Goal: Task Accomplishment & Management: Use online tool/utility

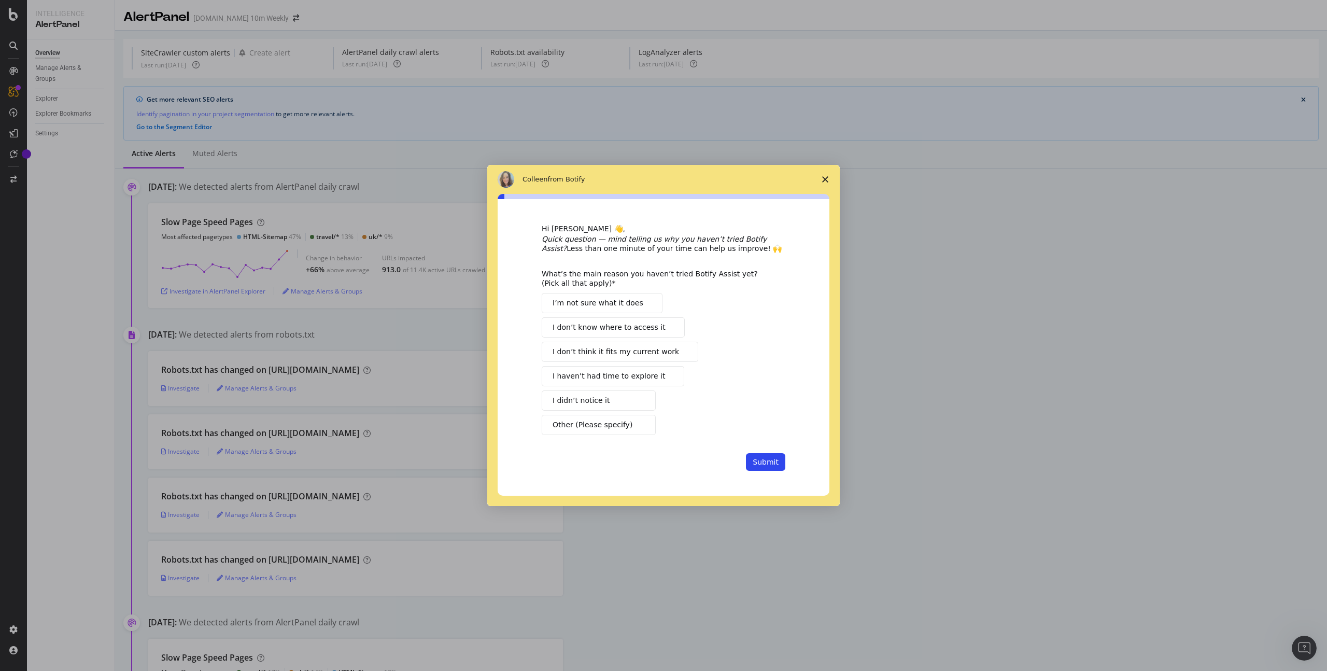
click at [825, 180] on icon "Close survey" at bounding box center [825, 179] width 6 height 6
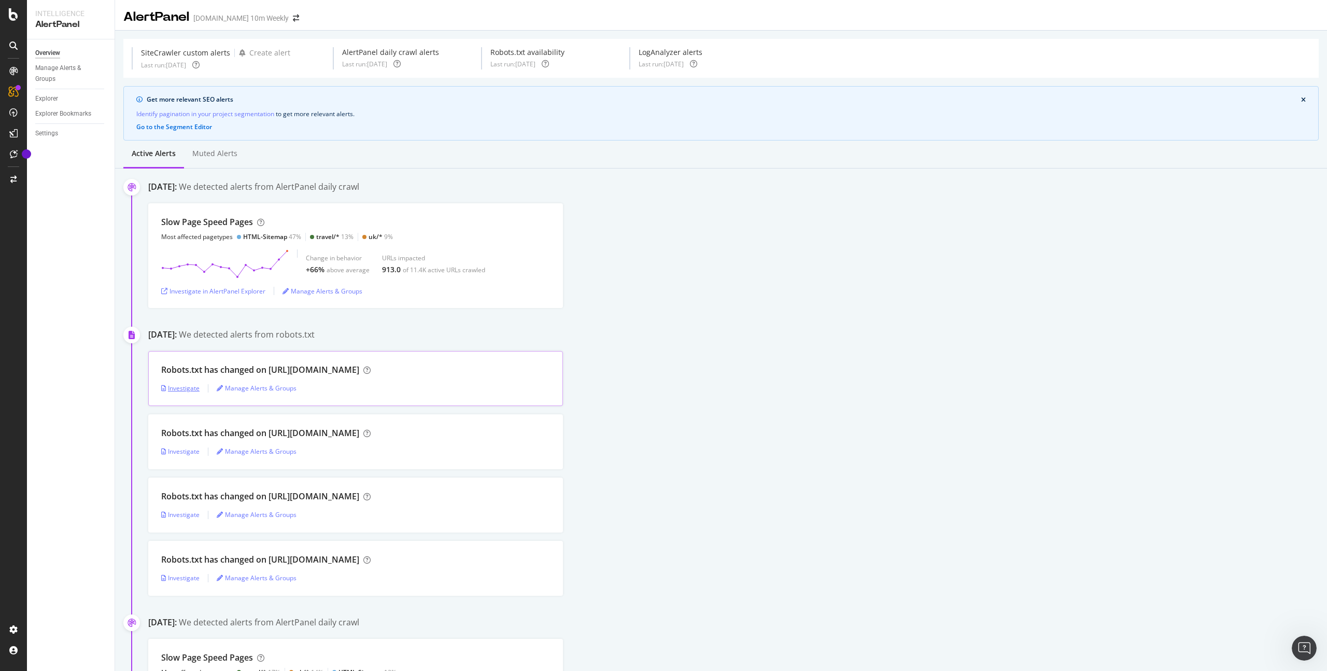
click at [178, 388] on div "Investigate" at bounding box center [180, 388] width 38 height 9
